Goal: Navigation & Orientation: Find specific page/section

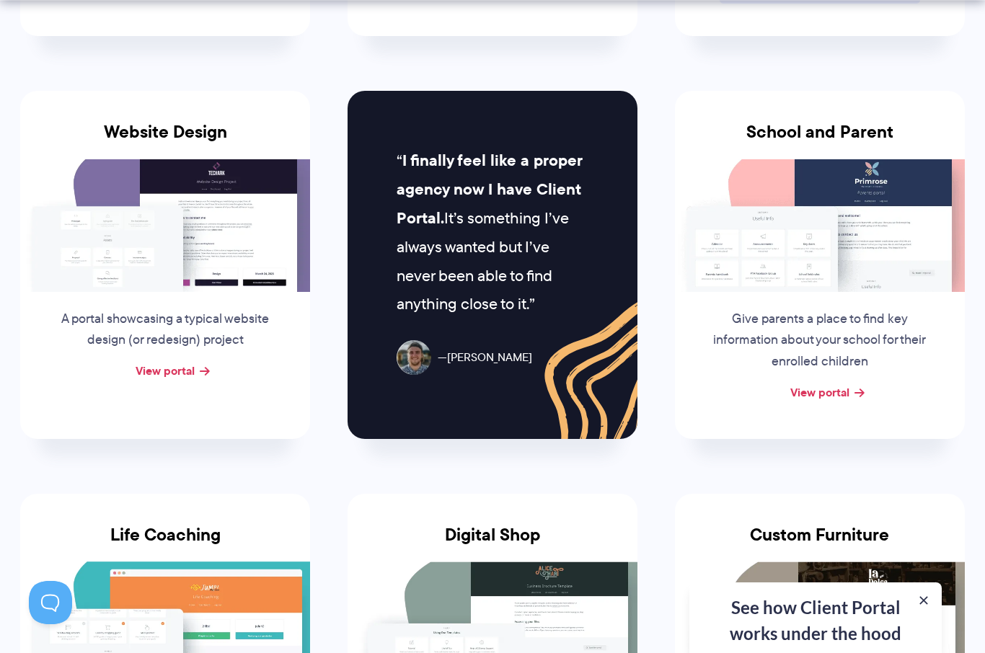
scroll to position [671, 0]
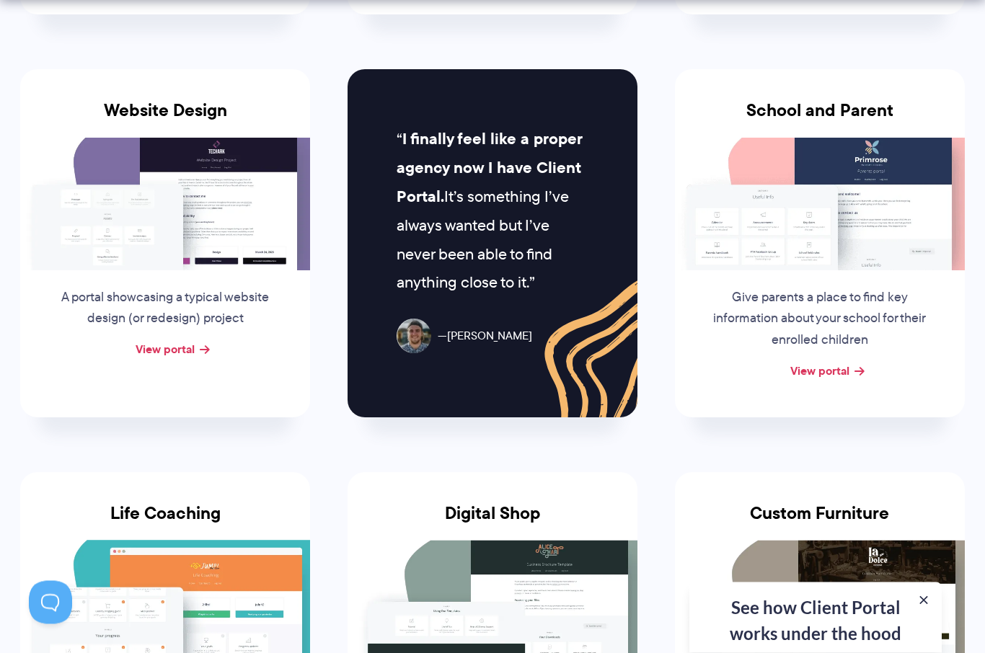
click at [224, 273] on div "A portal showcasing a typical website design (or redesign) project" at bounding box center [165, 305] width 248 height 69
click at [174, 350] on link "View portal" at bounding box center [165, 348] width 59 height 17
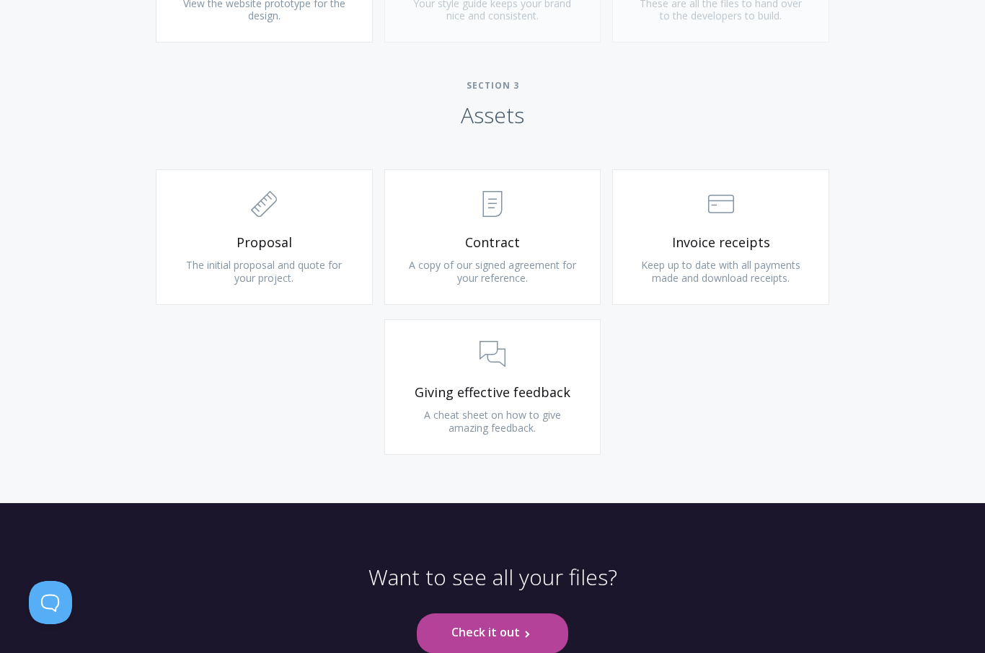
scroll to position [1504, 0]
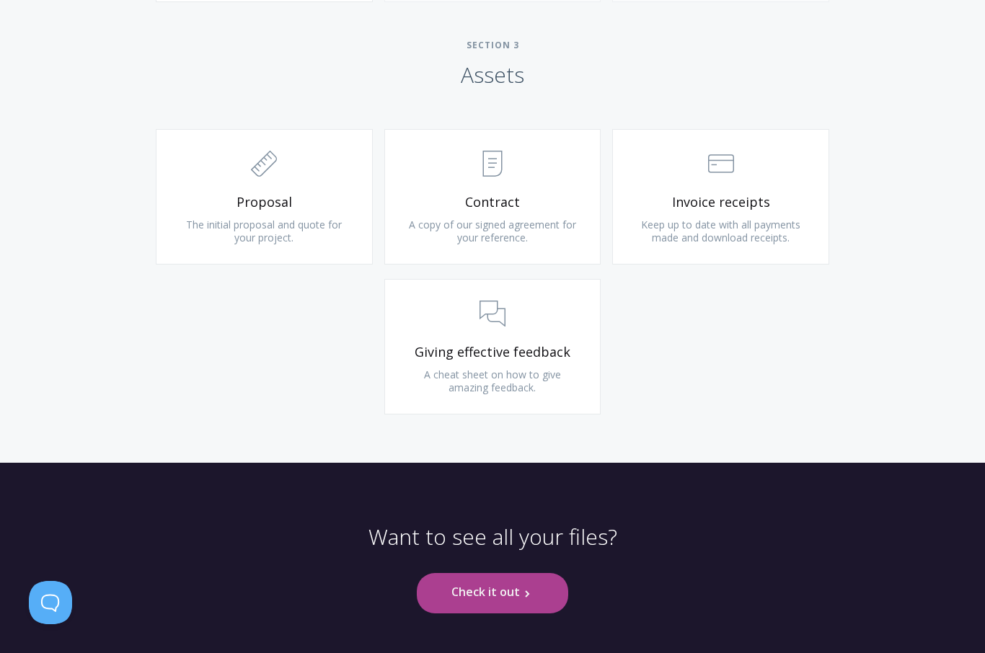
click at [524, 595] on link "Check it out .st0{fill:none;stroke:#000000;stroke-width:2;stroke-miterlimit:10;…" at bounding box center [492, 593] width 151 height 40
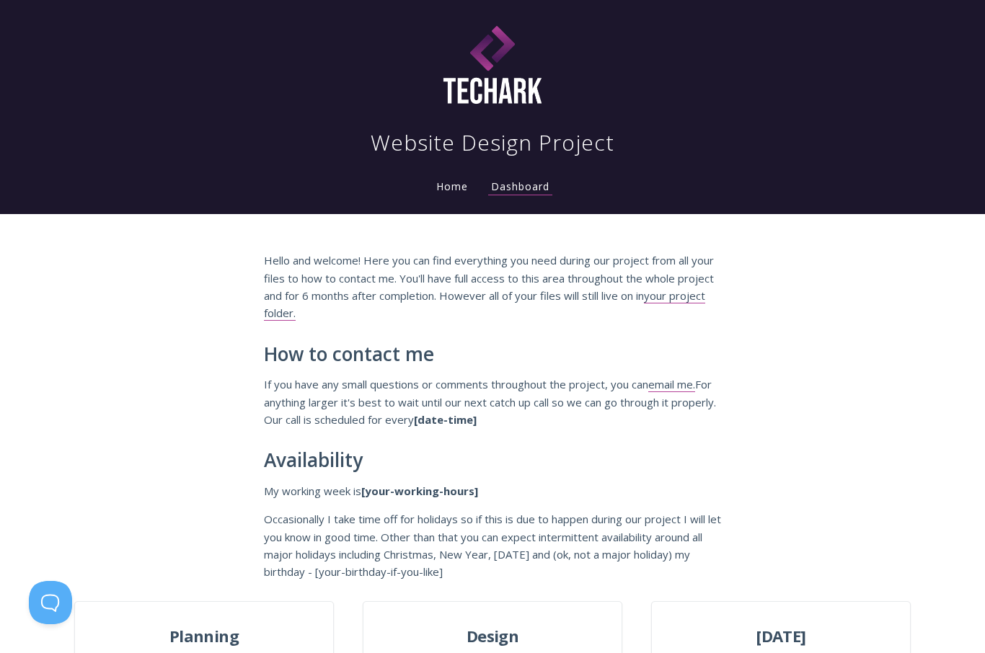
click at [455, 185] on link "Home" at bounding box center [451, 186] width 37 height 14
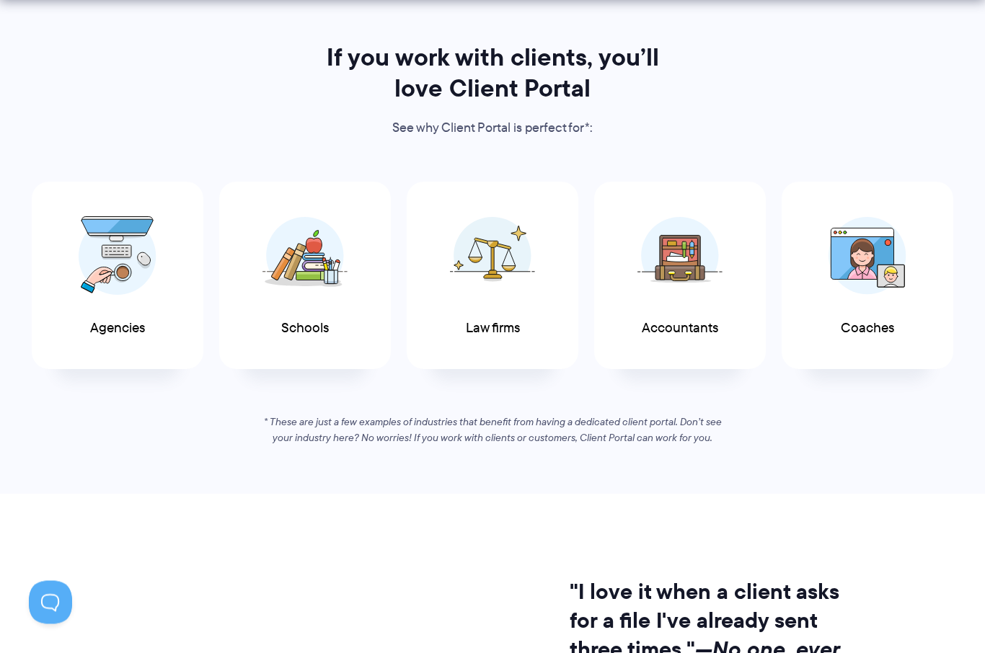
scroll to position [706, 0]
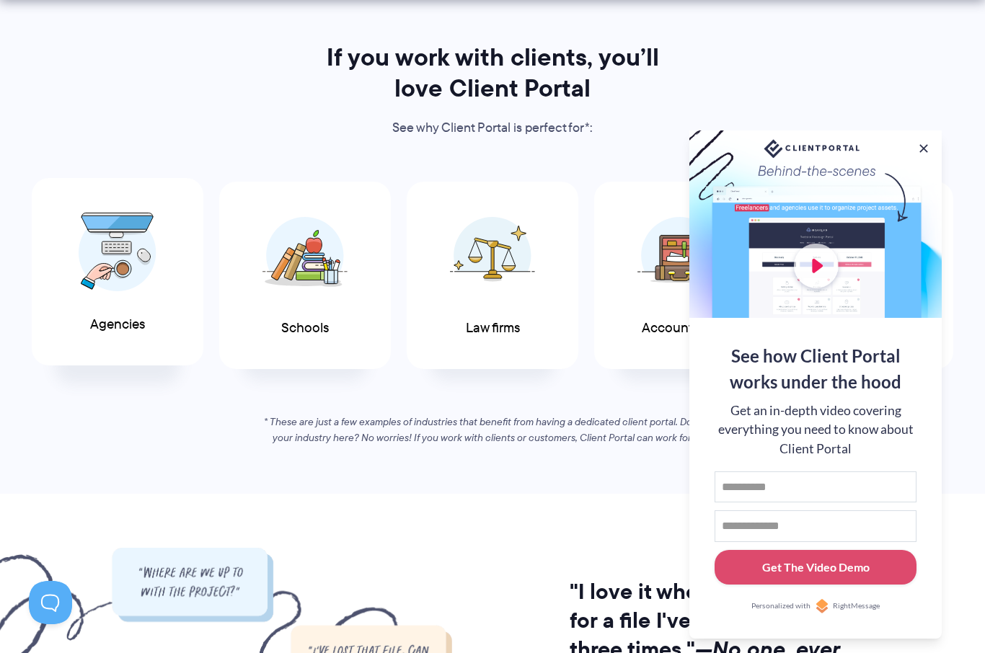
click at [109, 321] on span "Agencies" at bounding box center [117, 324] width 55 height 15
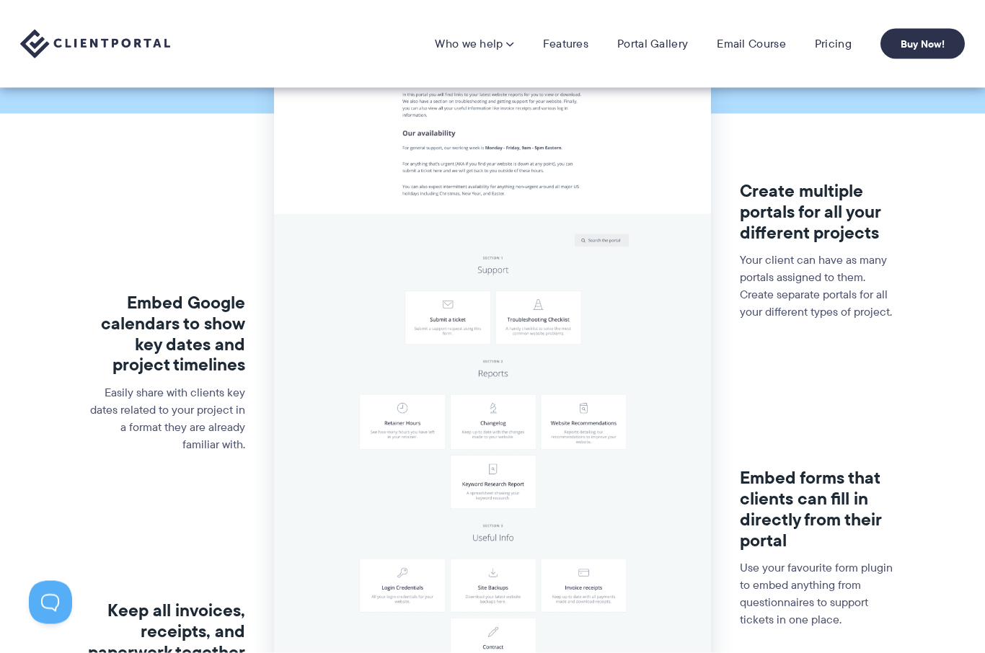
scroll to position [279, 0]
